Goal: Task Accomplishment & Management: Use online tool/utility

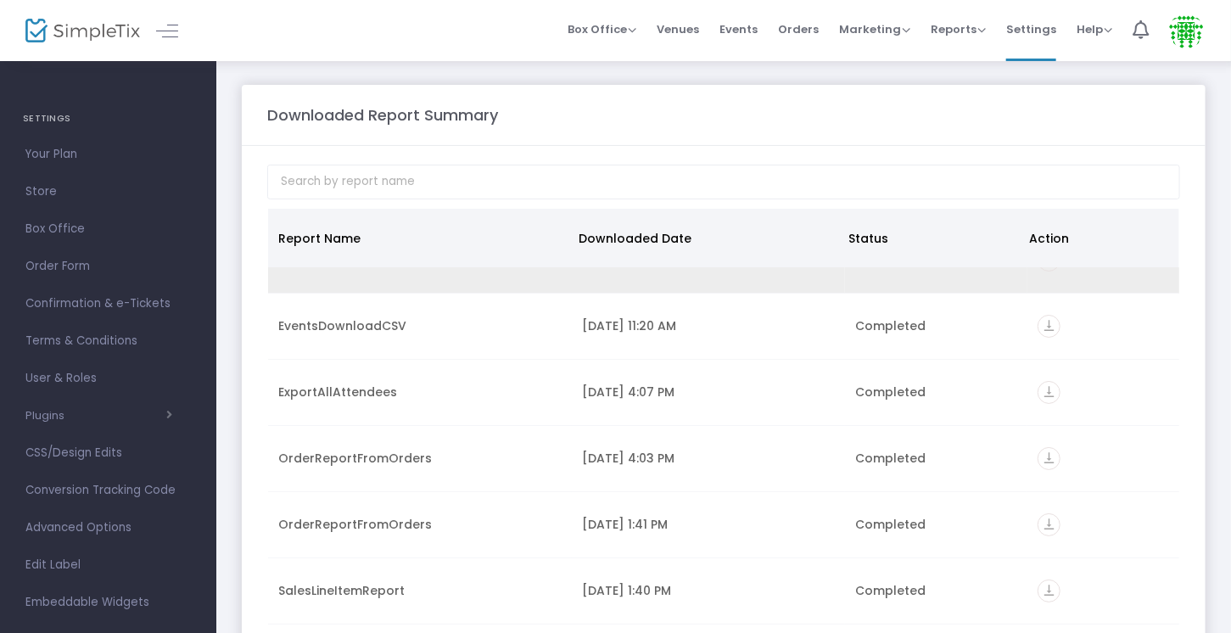
scroll to position [12, 0]
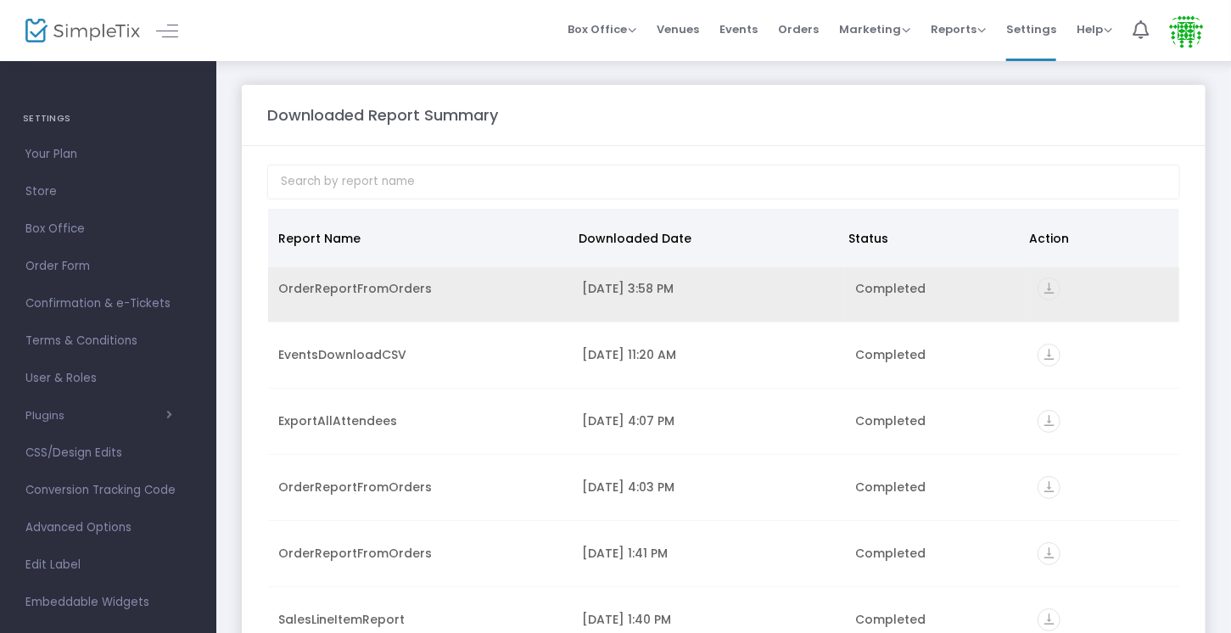
click at [445, 297] on td "OrderReportFromOrders" at bounding box center [420, 289] width 304 height 66
click at [365, 293] on div "OrderReportFromOrders" at bounding box center [419, 288] width 283 height 17
click at [1039, 288] on icon "vertical_align_bottom" at bounding box center [1048, 288] width 23 height 23
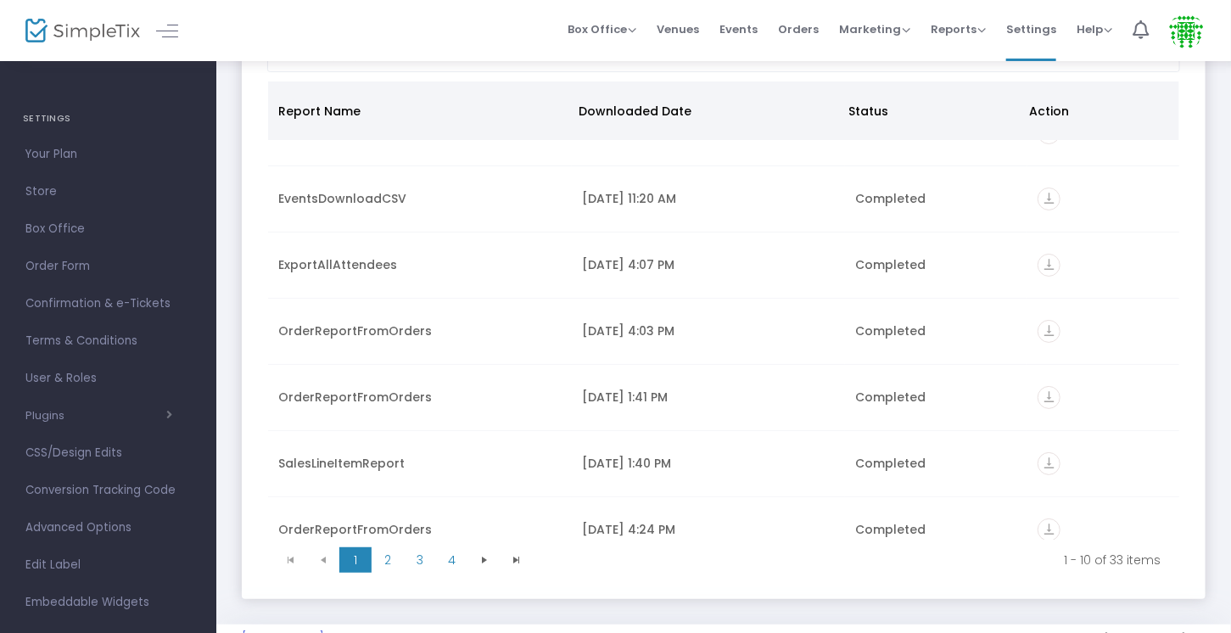
scroll to position [124, 0]
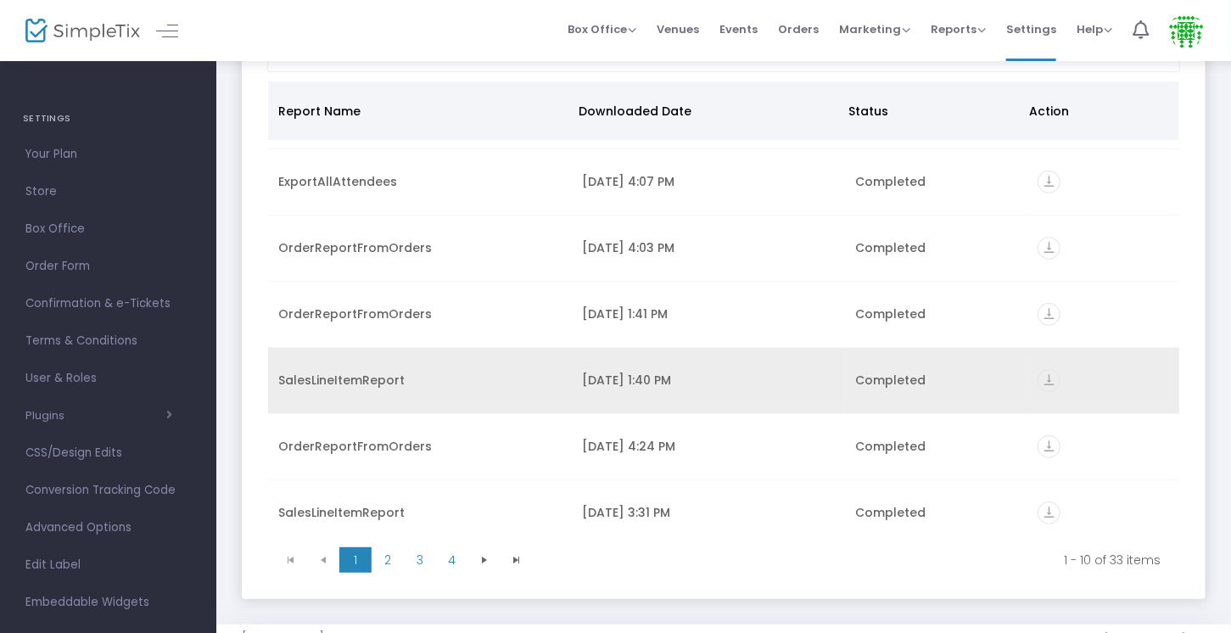
click at [1040, 373] on icon "vertical_align_bottom" at bounding box center [1048, 380] width 23 height 23
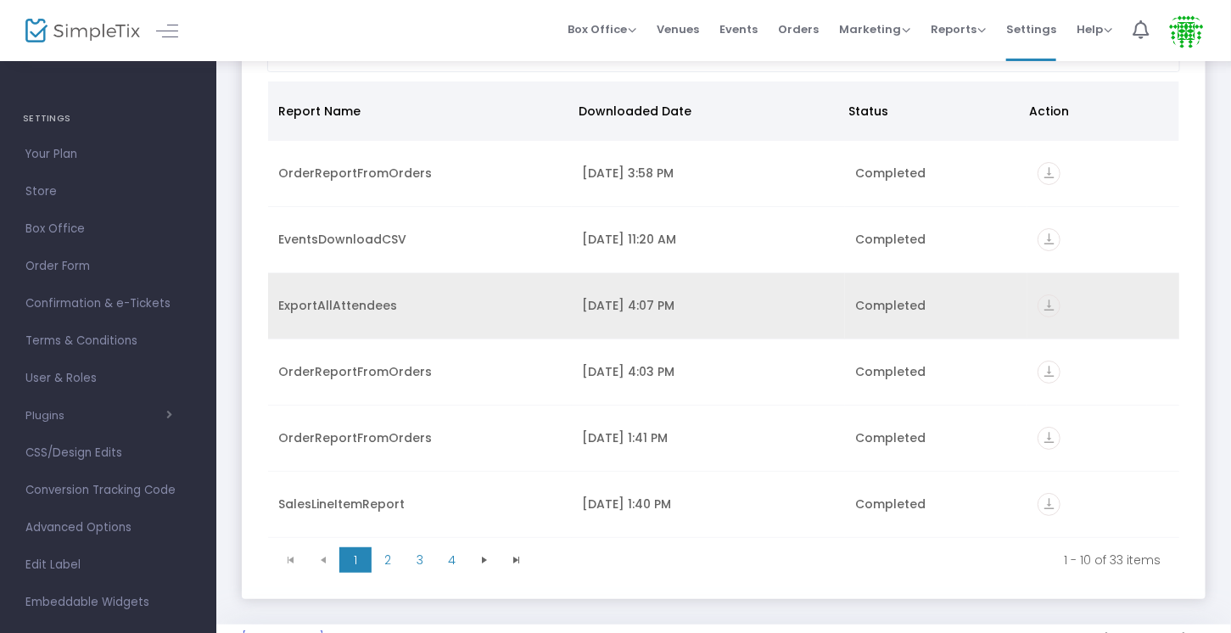
scroll to position [0, 0]
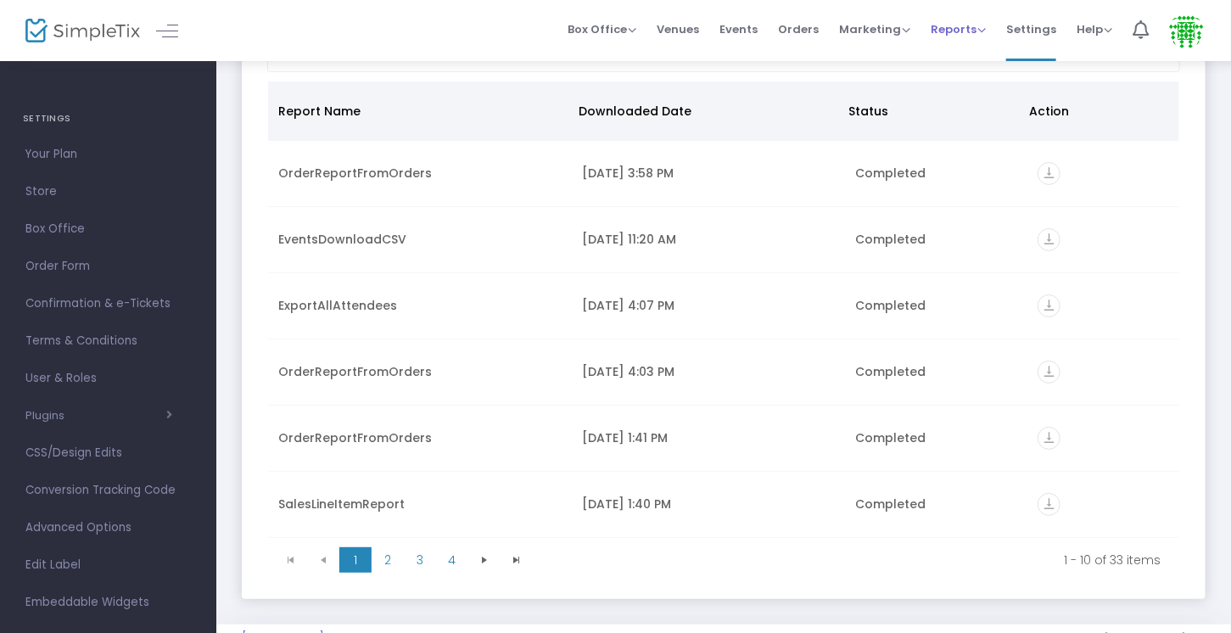
click at [938, 27] on span "Reports" at bounding box center [957, 29] width 55 height 16
click at [961, 87] on li "Sales Reports" at bounding box center [985, 90] width 110 height 33
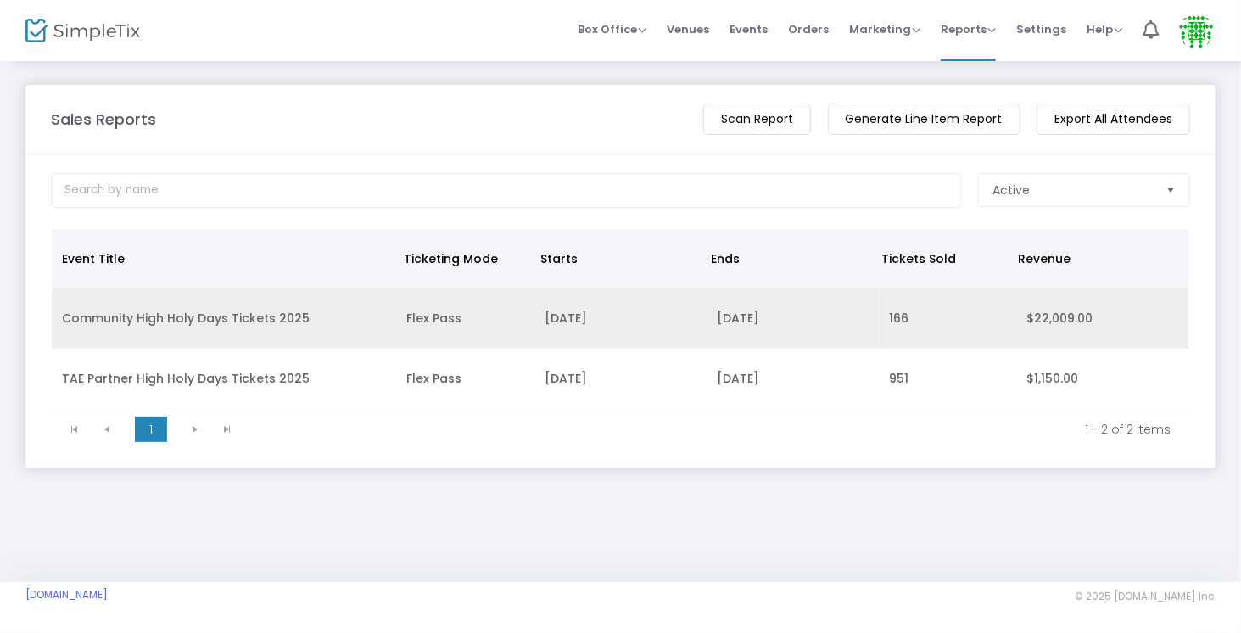
click at [319, 319] on td "Community High Holy Days Tickets 2025" at bounding box center [224, 318] width 344 height 60
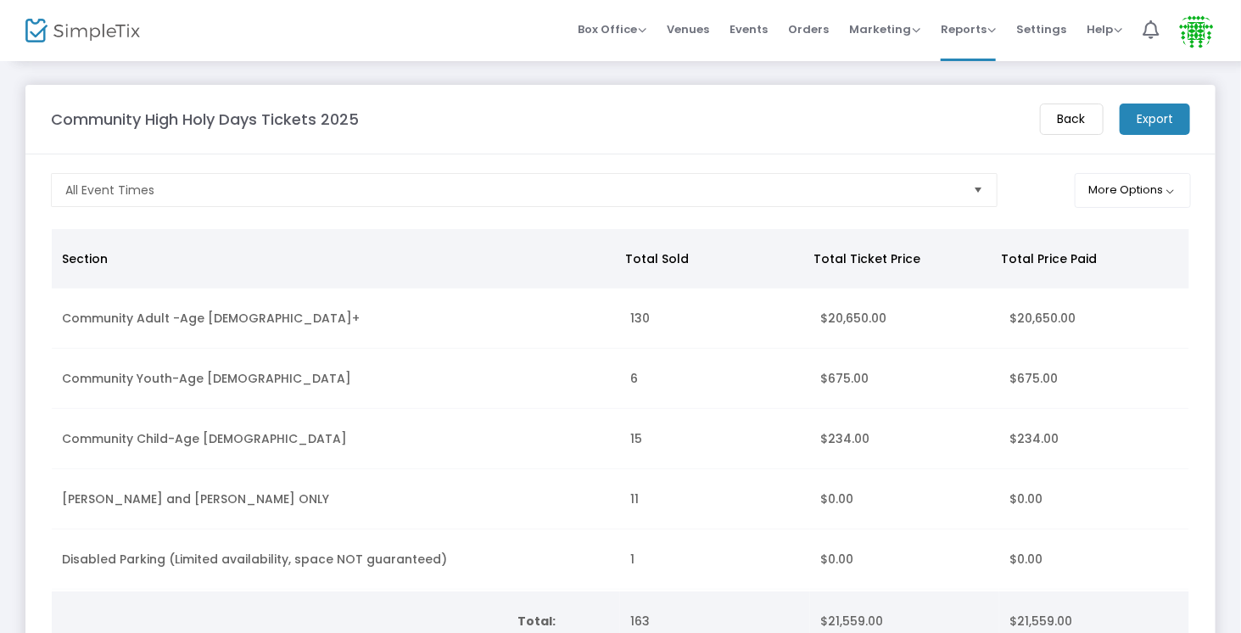
scroll to position [115, 0]
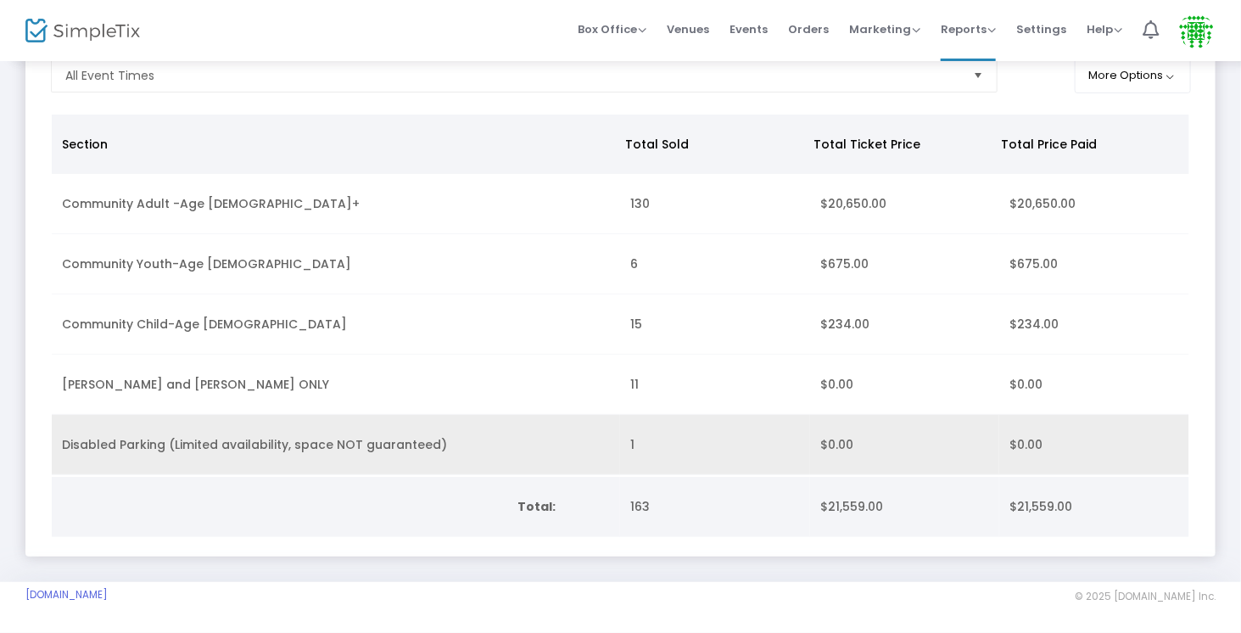
click at [575, 424] on td "Disabled Parking (Limited availability, space NOT guaranteed)" at bounding box center [336, 445] width 568 height 60
click at [397, 444] on td "Disabled Parking (Limited availability, space NOT guaranteed)" at bounding box center [336, 445] width 568 height 60
click at [390, 439] on td "Disabled Parking (Limited availability, space NOT guaranteed)" at bounding box center [336, 445] width 568 height 60
click at [630, 437] on span "1" at bounding box center [632, 444] width 4 height 17
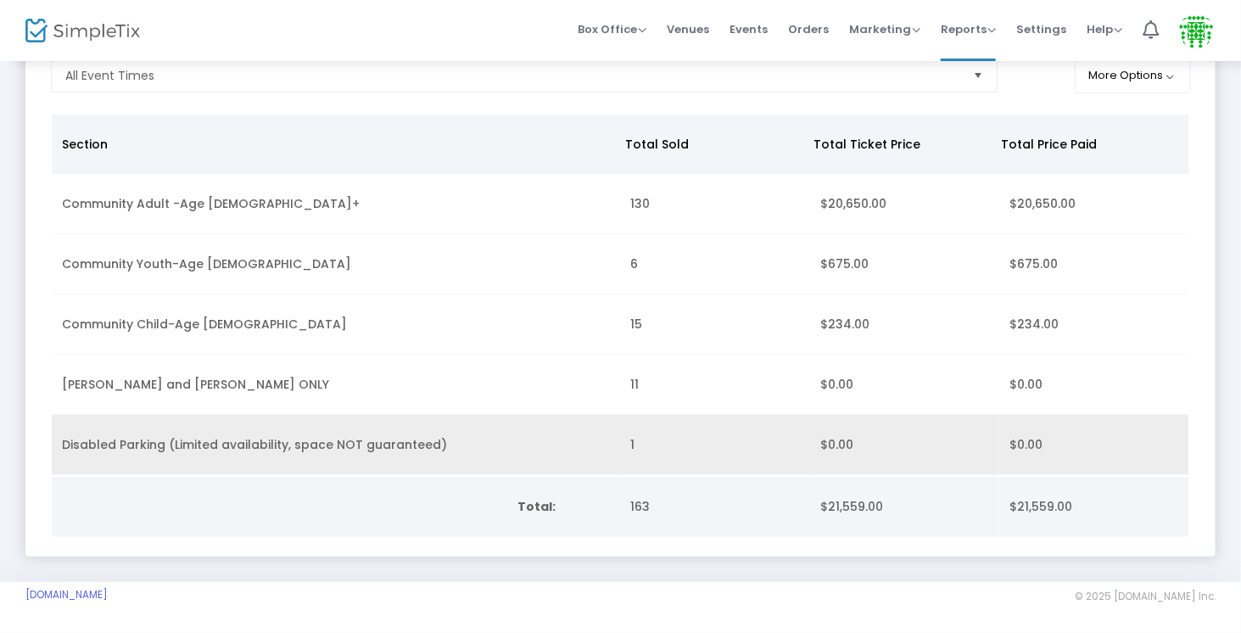
click at [630, 437] on span "1" at bounding box center [632, 444] width 4 height 17
click at [181, 424] on td "Disabled Parking (Limited availability, space NOT guaranteed)" at bounding box center [336, 445] width 568 height 60
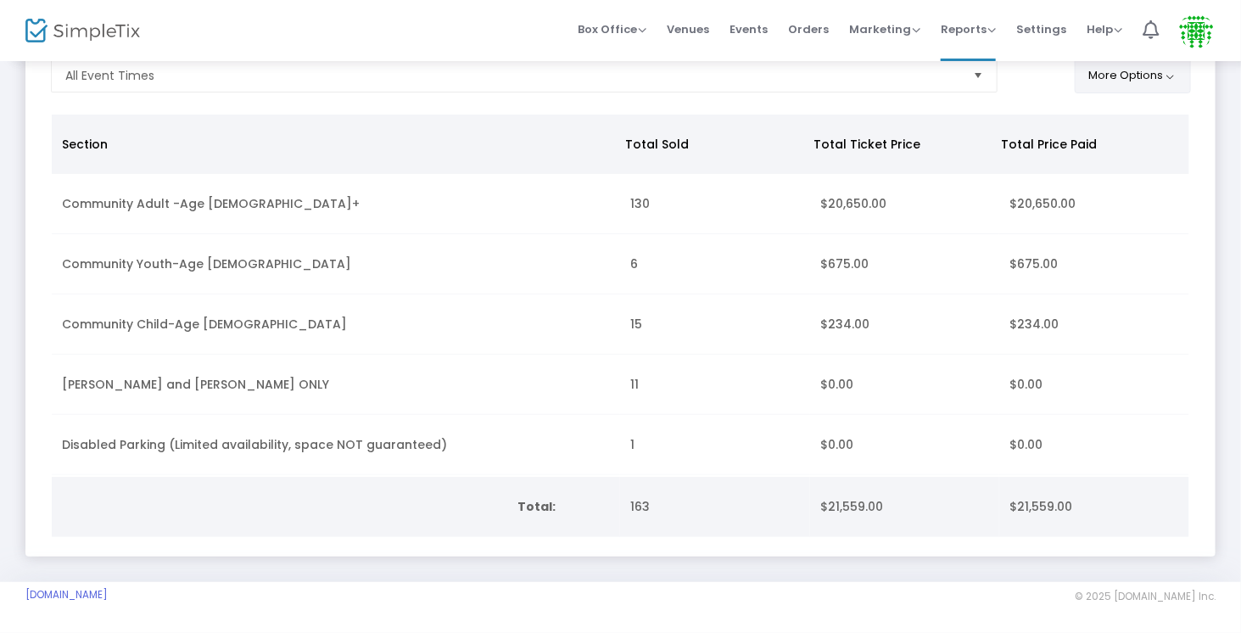
click at [1093, 78] on button "More Options" at bounding box center [1133, 76] width 116 height 35
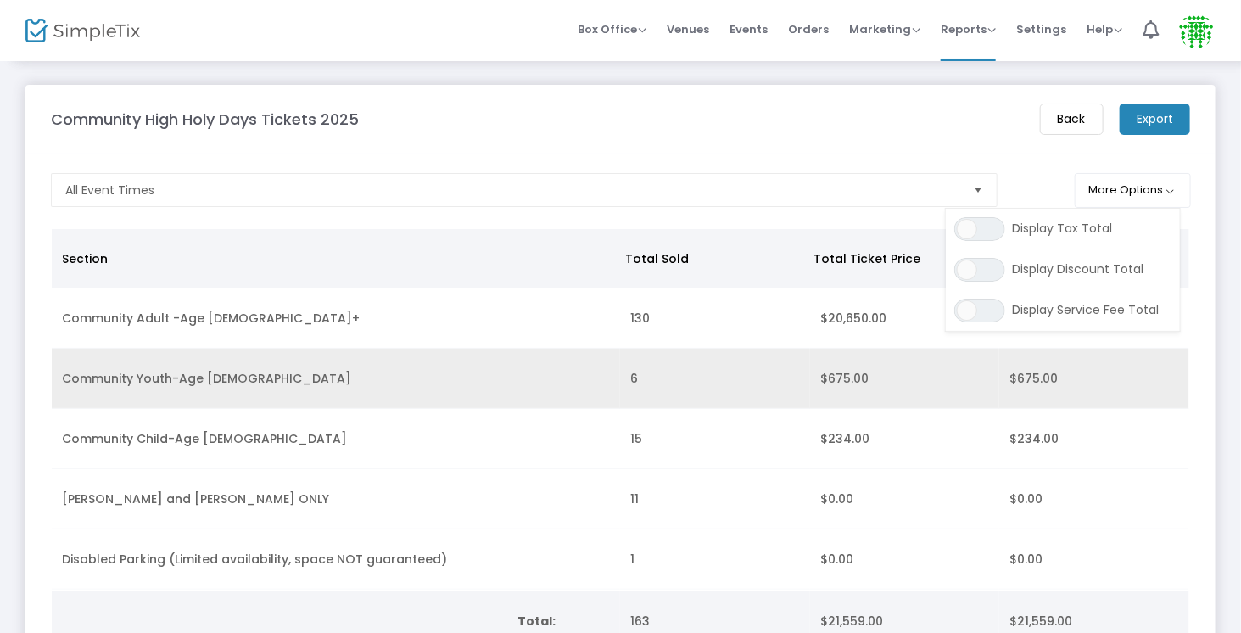
scroll to position [1, 0]
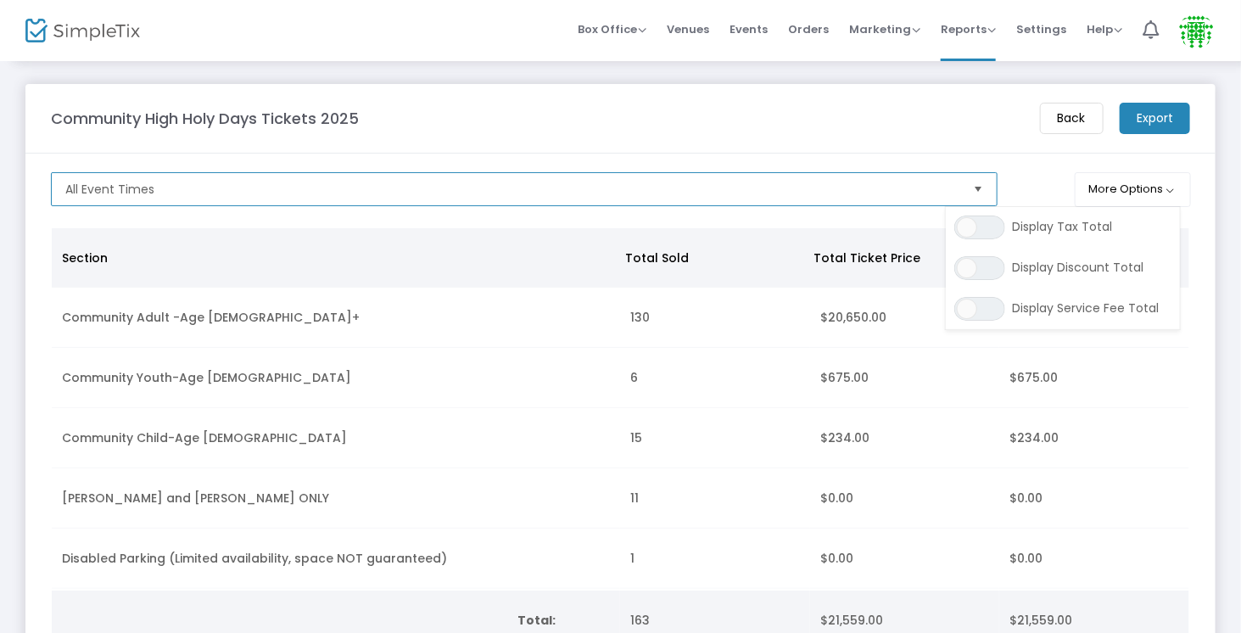
click at [564, 187] on span "All Event Times" at bounding box center [512, 189] width 894 height 17
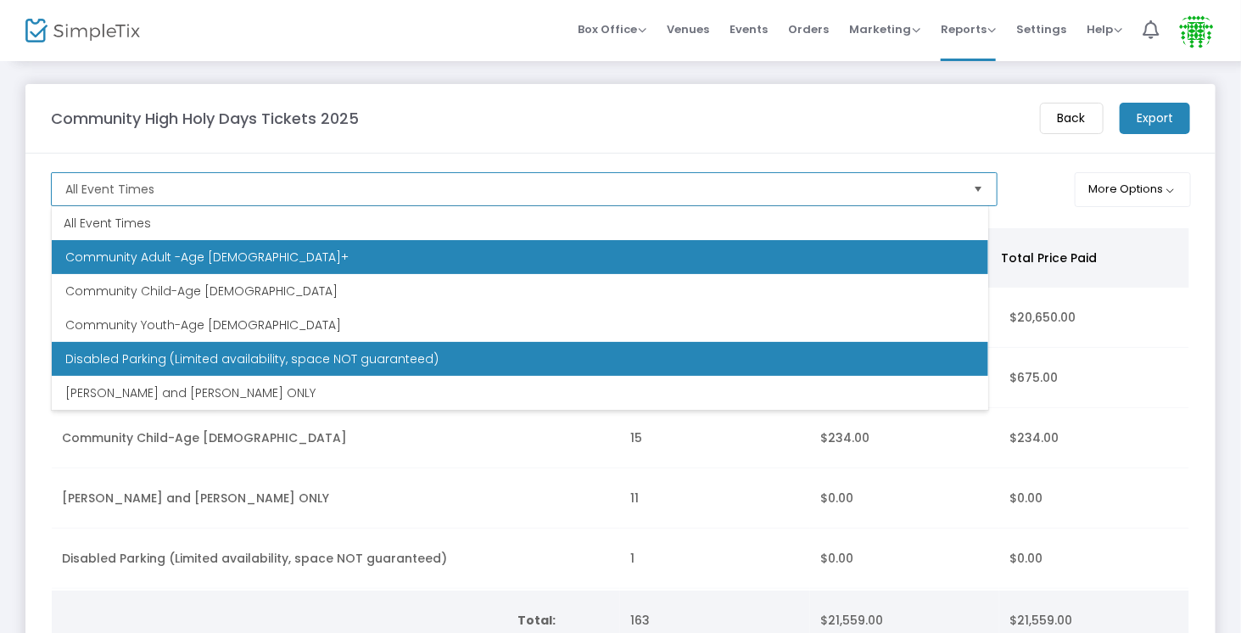
click at [483, 356] on li "Disabled Parking (Limited availability, space NOT guaranteed)" at bounding box center [520, 359] width 936 height 34
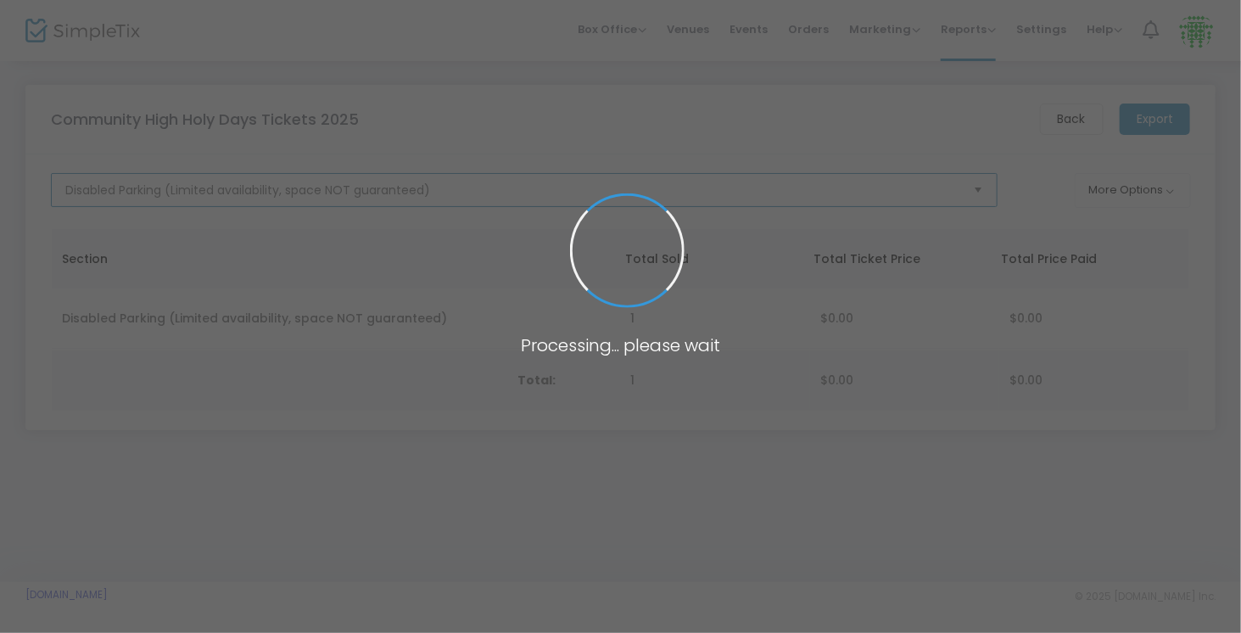
scroll to position [0, 0]
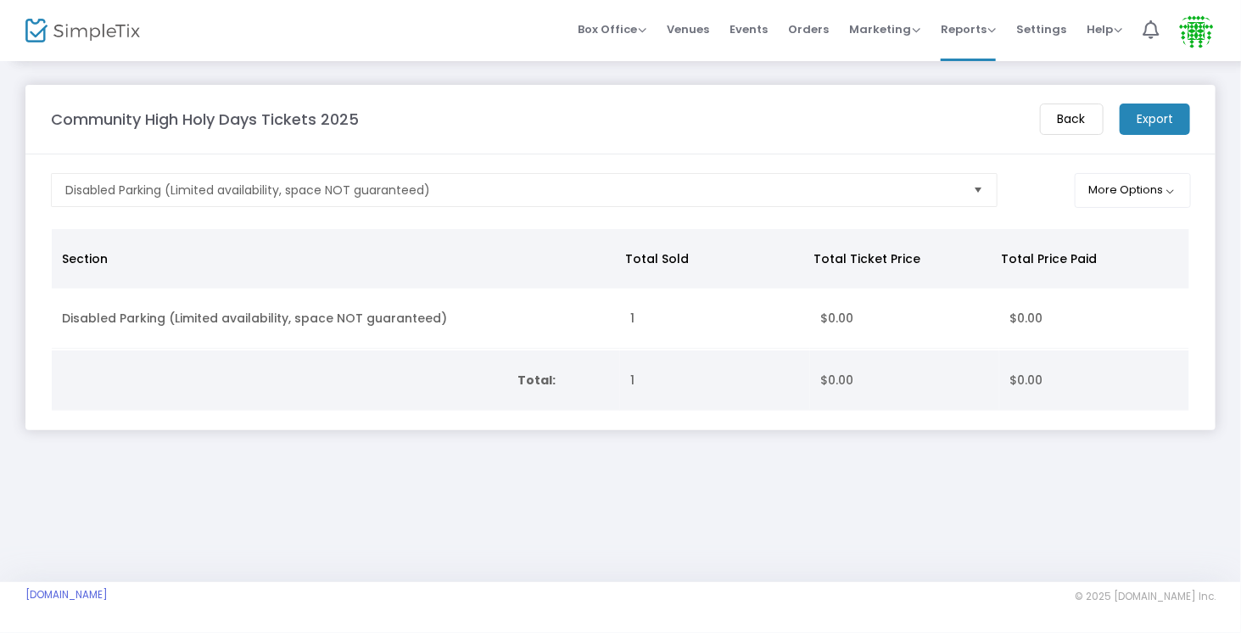
click at [1145, 118] on m-button "Export" at bounding box center [1154, 118] width 70 height 31
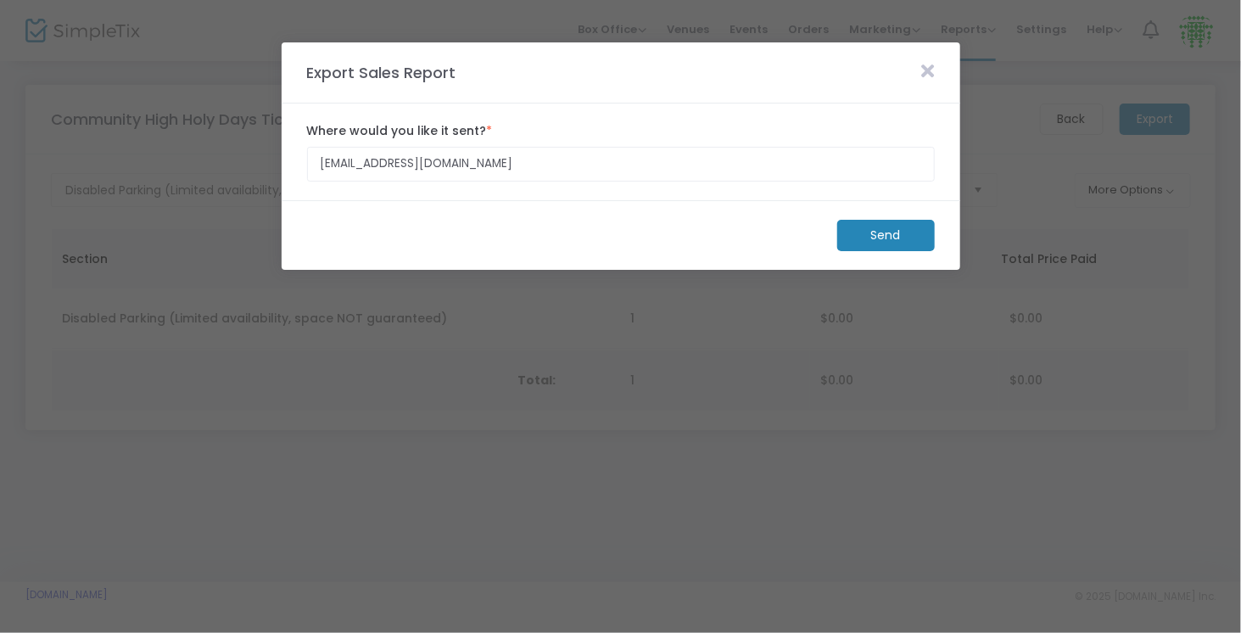
click at [857, 233] on m-button "Send" at bounding box center [886, 235] width 98 height 31
